Goal: Book appointment/travel/reservation

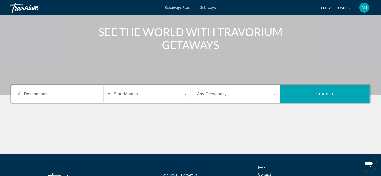
scroll to position [55, 0]
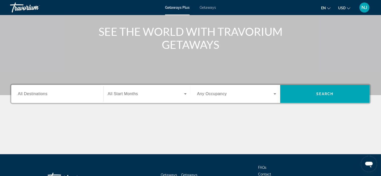
click at [39, 95] on span "All Destinations" at bounding box center [33, 94] width 30 height 4
click at [39, 95] on input "Destination All Destinations" at bounding box center [57, 94] width 79 height 6
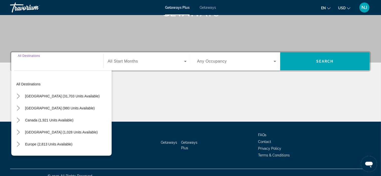
scroll to position [95, 0]
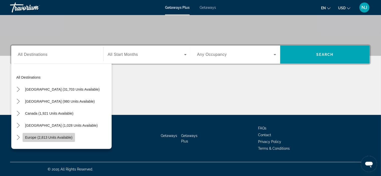
click at [28, 138] on span "Europe (2,813 units available)" at bounding box center [48, 138] width 47 height 4
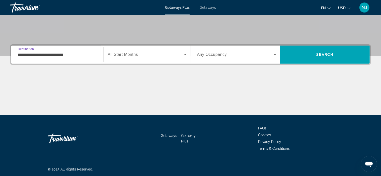
click at [63, 56] on input "**********" at bounding box center [57, 55] width 79 height 6
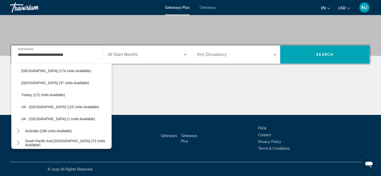
scroll to position [264, 0]
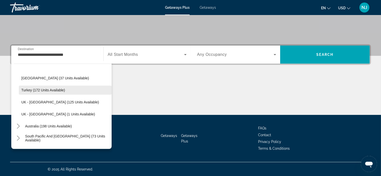
click at [43, 87] on span "Select destination: Turkey (172 units available)" at bounding box center [65, 90] width 93 height 12
type input "**********"
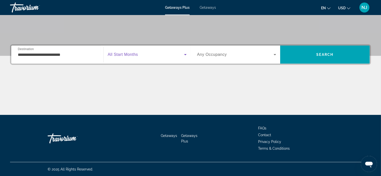
click at [186, 55] on icon "Search widget" at bounding box center [185, 55] width 6 height 6
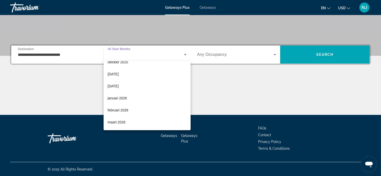
scroll to position [23, 0]
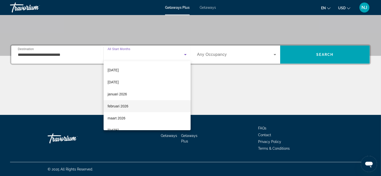
click at [115, 107] on span "februari 2026" at bounding box center [118, 106] width 21 height 6
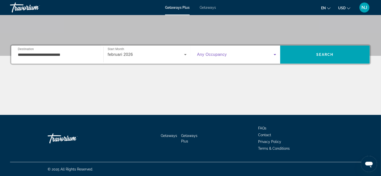
click at [275, 54] on icon "Search widget" at bounding box center [275, 54] width 3 height 1
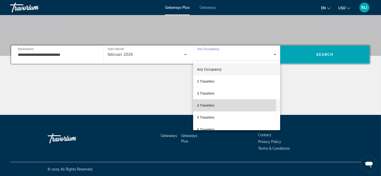
click at [208, 106] on span "4 Travelers" at bounding box center [205, 106] width 17 height 6
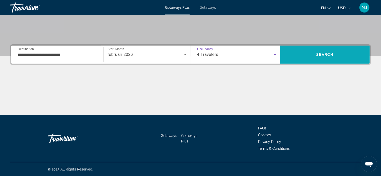
click at [336, 54] on span "Search" at bounding box center [325, 55] width 90 height 12
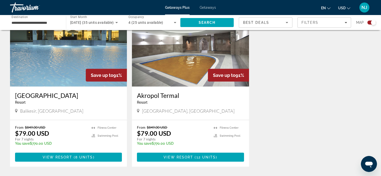
scroll to position [366, 0]
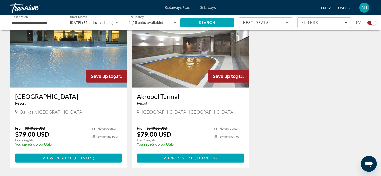
click at [191, 82] on img "Main content" at bounding box center [190, 48] width 117 height 80
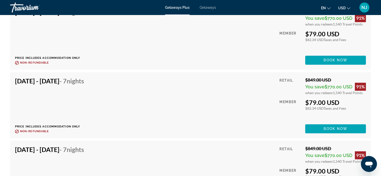
scroll to position [971, 0]
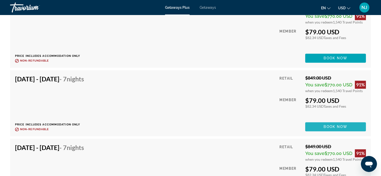
click at [324, 126] on span "Book now" at bounding box center [336, 127] width 24 height 4
